Goal: Task Accomplishment & Management: Complete application form

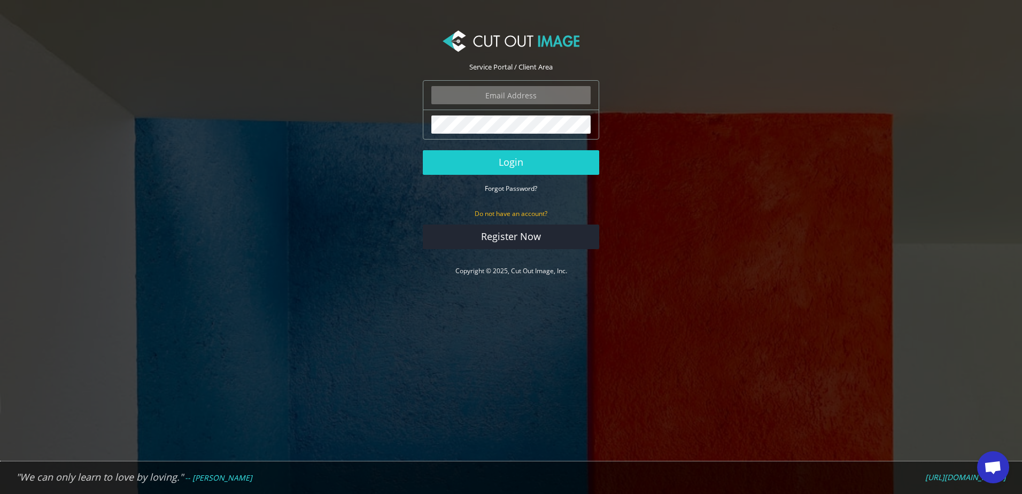
click at [510, 99] on input "email" at bounding box center [511, 95] width 159 height 18
type input "marketing@denmanbrush.com"
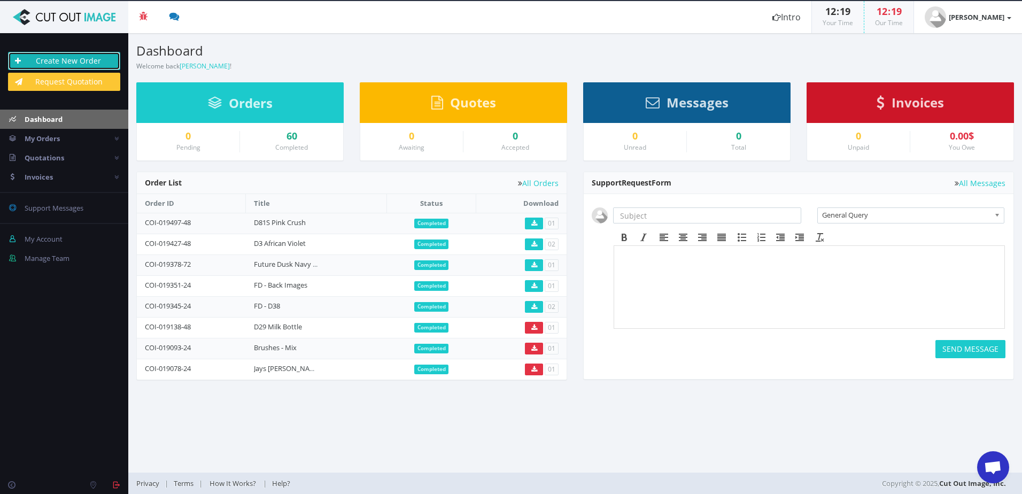
click at [76, 53] on link "Create New Order" at bounding box center [64, 61] width 112 height 18
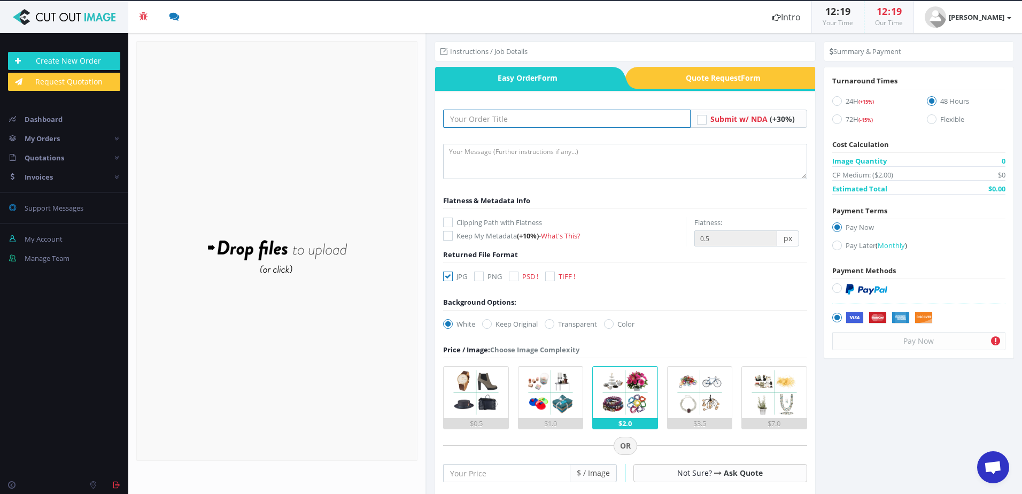
click at [594, 120] on input "text" at bounding box center [566, 119] width 247 height 18
type input "Boots Stand"
click at [585, 152] on textarea at bounding box center [625, 161] width 364 height 35
click at [478, 278] on icon at bounding box center [479, 277] width 10 height 10
click at [478, 278] on input "PNG" at bounding box center [480, 276] width 7 height 7
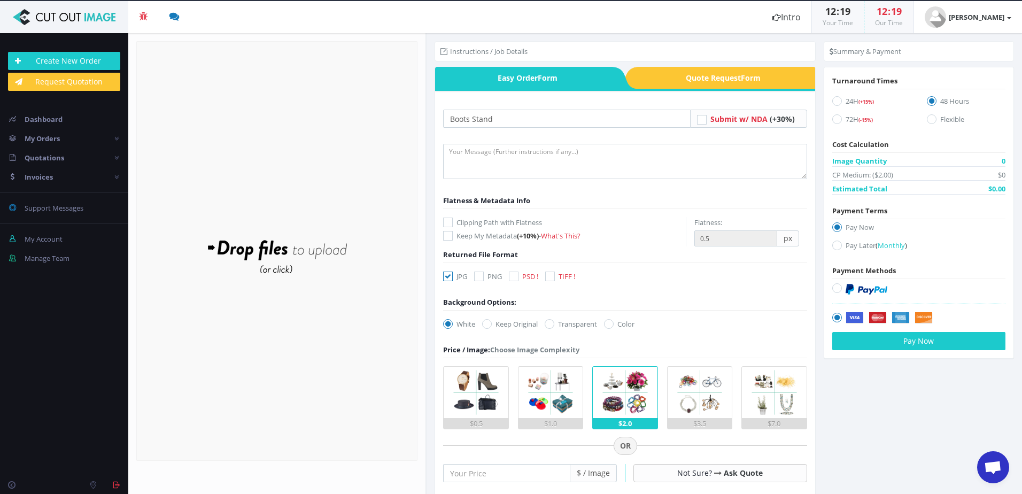
checkbox input "true"
click at [457, 278] on label "JPG" at bounding box center [455, 276] width 24 height 11
click at [453, 278] on input "JPG" at bounding box center [449, 276] width 7 height 7
checkbox input "false"
click at [567, 327] on label "Transparent" at bounding box center [571, 324] width 52 height 11
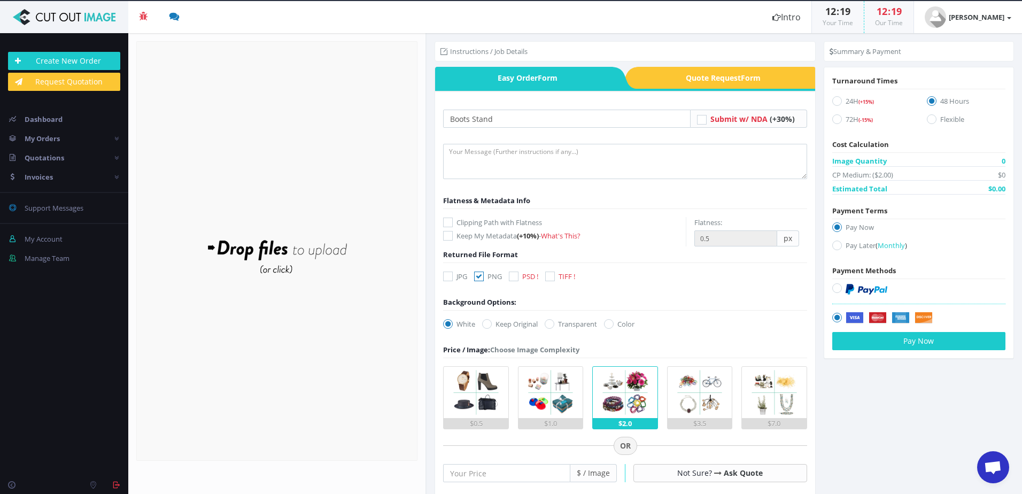
click at [555, 327] on input "Transparent" at bounding box center [551, 324] width 7 height 7
radio input "true"
click at [344, 265] on div "Drop files here to upload" at bounding box center [277, 251] width 229 height 66
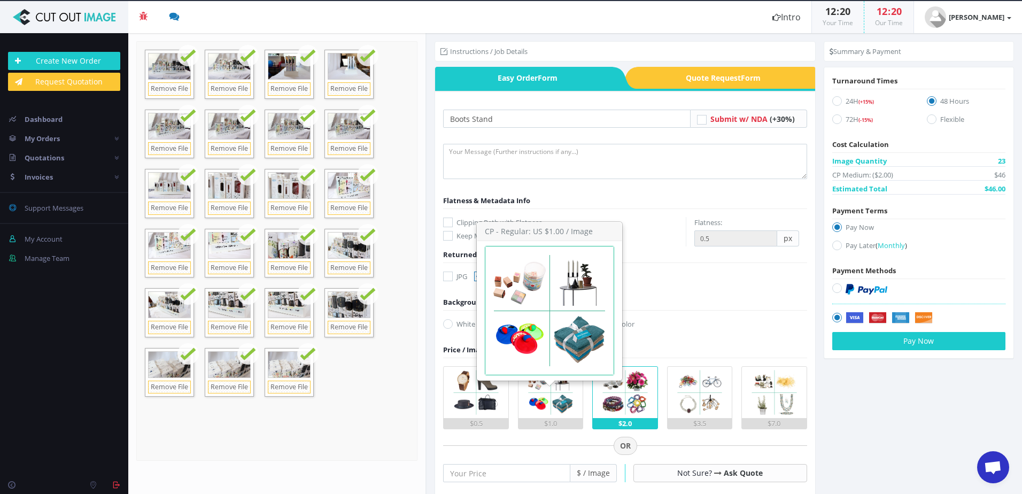
click at [558, 399] on img at bounding box center [550, 392] width 51 height 51
click at [0, 0] on input "$1.0" at bounding box center [0, 0] width 0 height 0
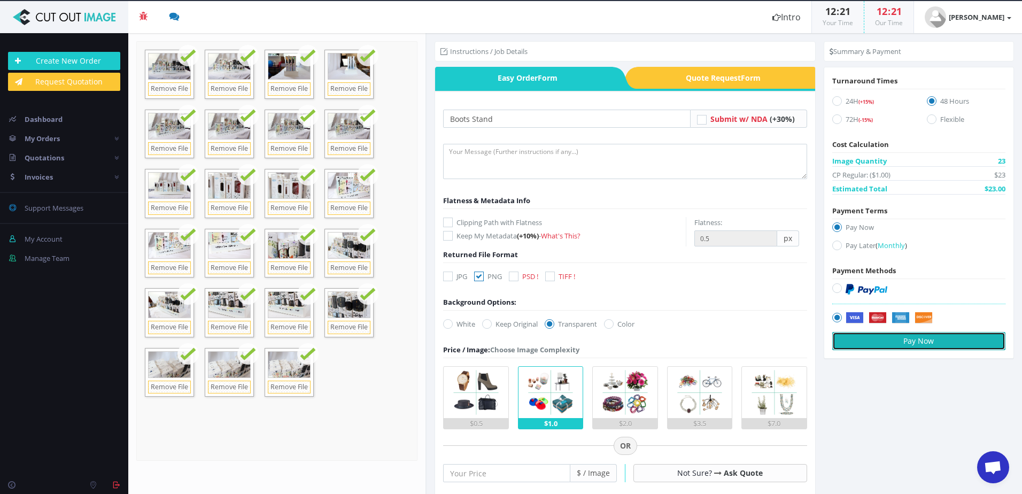
click at [940, 338] on button "Pay Now" at bounding box center [919, 341] width 173 height 18
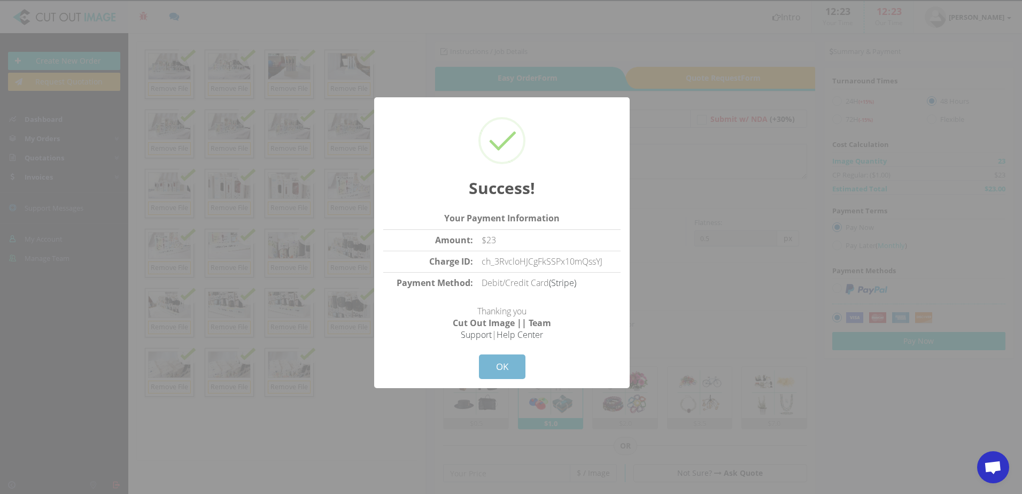
click at [507, 366] on button "OK" at bounding box center [502, 367] width 47 height 25
